Goal: Task Accomplishment & Management: Manage account settings

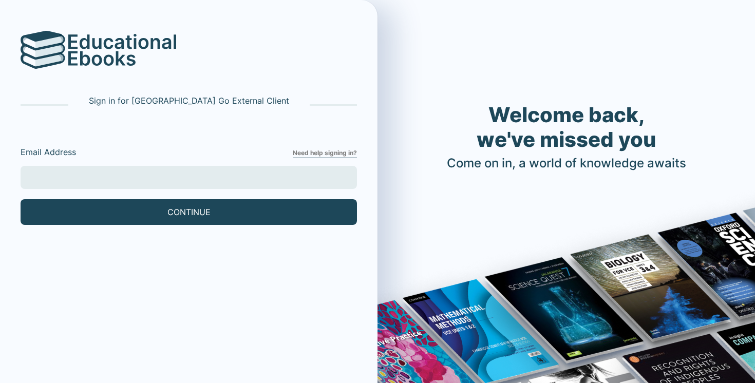
click at [219, 179] on input "Email Address" at bounding box center [189, 177] width 337 height 23
type input "[EMAIL_ADDRESS][DOMAIN_NAME]"
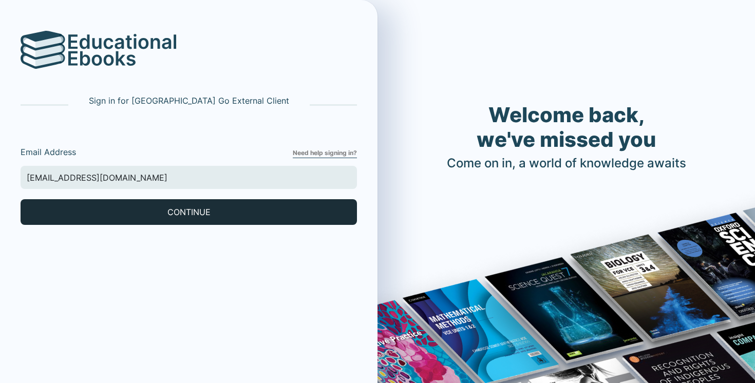
click at [123, 205] on button "CONTINUE" at bounding box center [189, 212] width 337 height 26
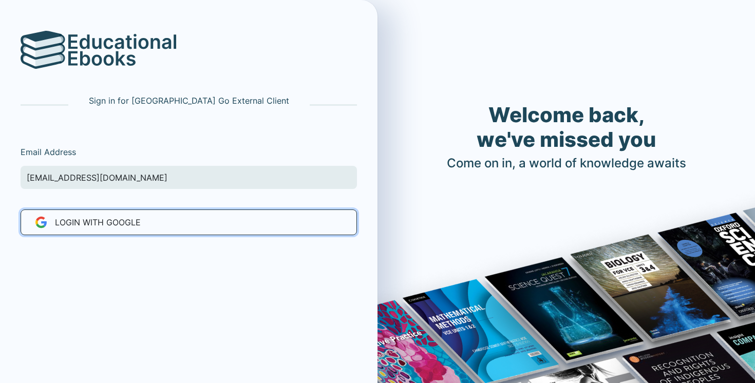
click at [102, 226] on span "LOGIN WITH Google" at bounding box center [98, 222] width 86 height 12
click at [117, 227] on span "LOGIN WITH Google" at bounding box center [98, 222] width 86 height 12
